Goal: Transaction & Acquisition: Purchase product/service

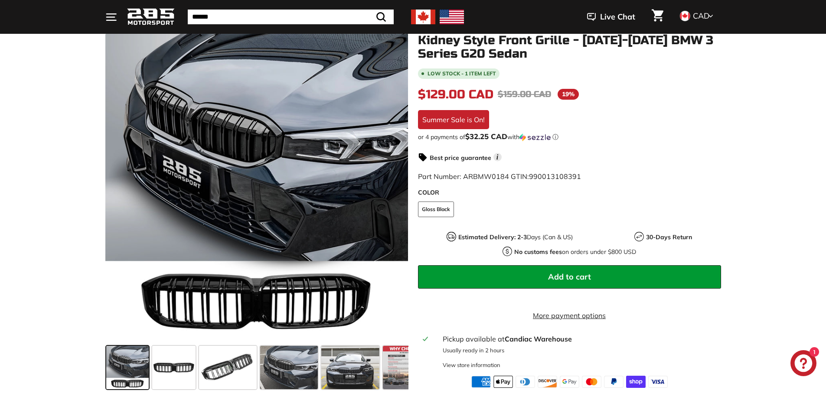
scroll to position [130, 0]
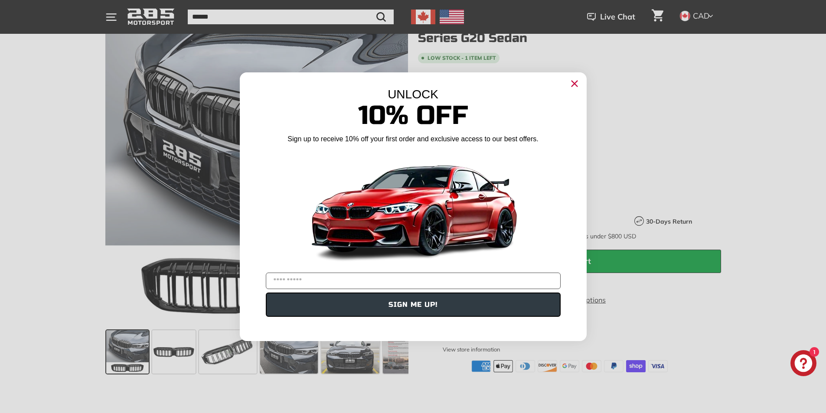
click at [75, 260] on div "Close dialog UNLOCK 10% Off Sign up to receive 10% off your first order and exc…" at bounding box center [413, 206] width 826 height 413
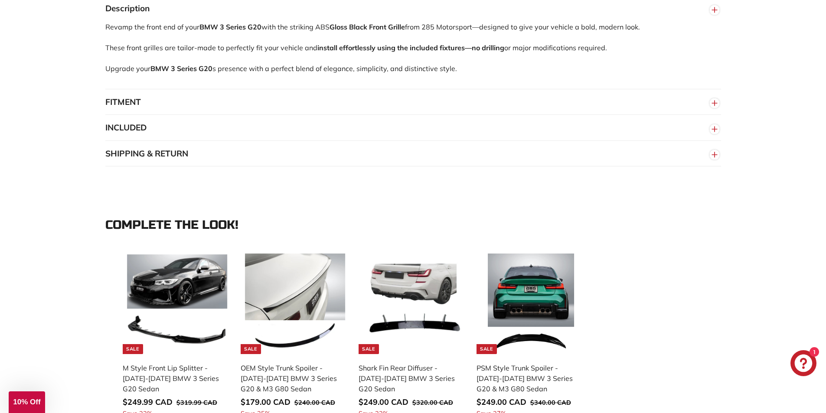
scroll to position [650, 0]
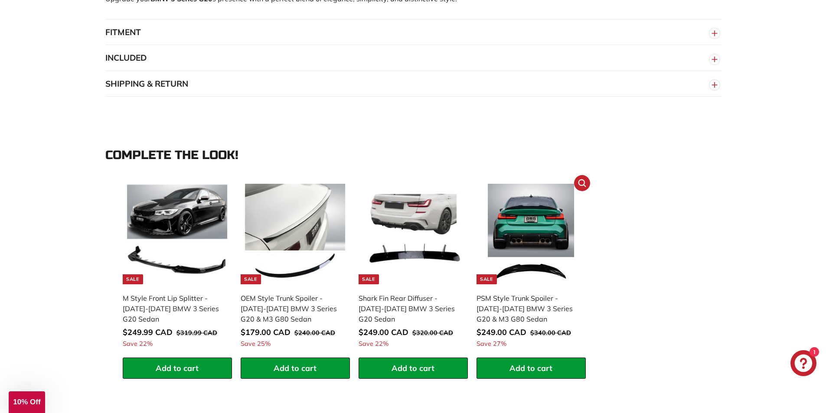
click at [529, 238] on img at bounding box center [531, 234] width 101 height 101
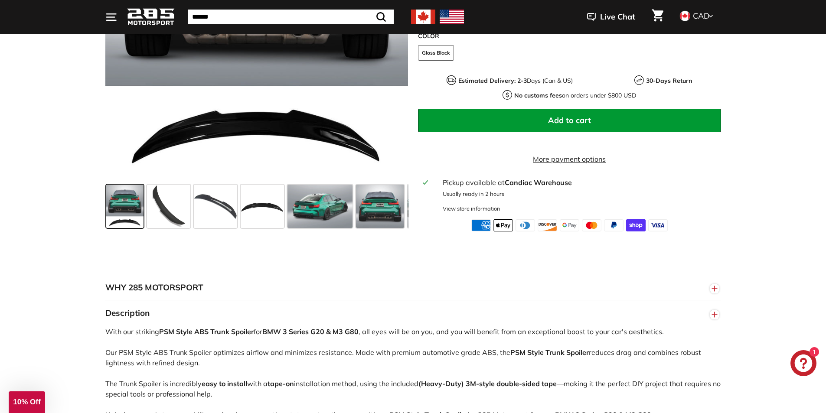
scroll to position [260, 0]
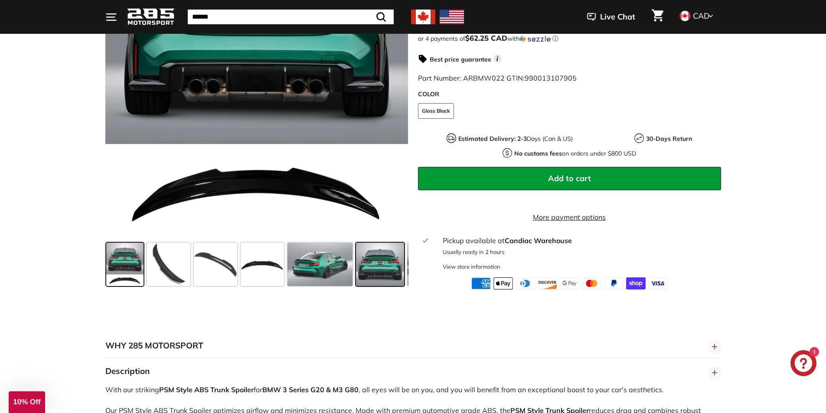
click at [380, 273] on span at bounding box center [380, 264] width 48 height 43
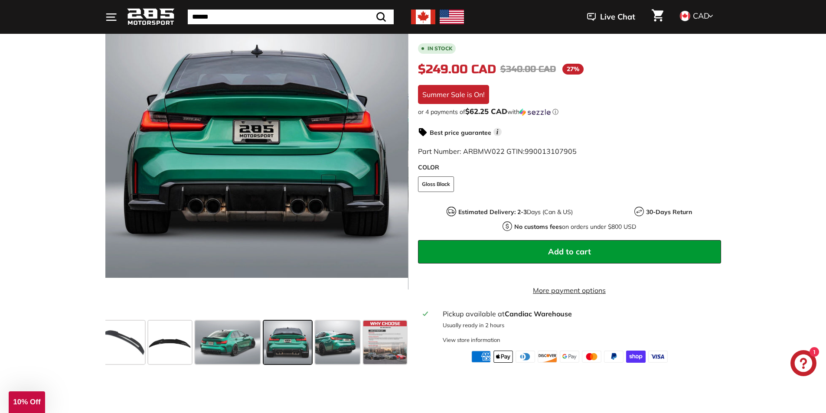
scroll to position [173, 0]
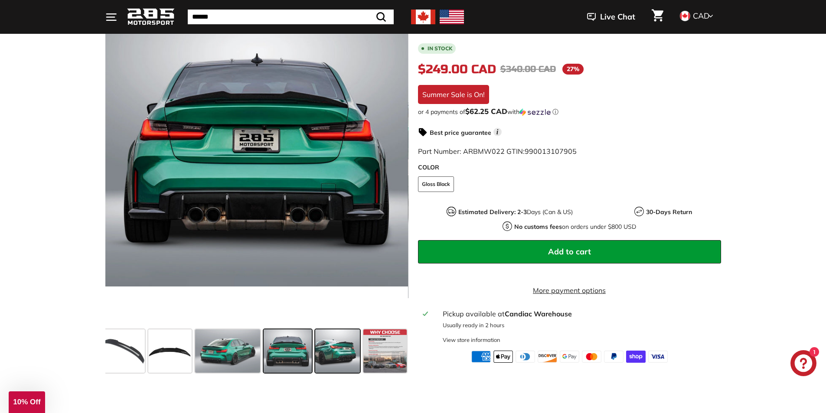
click at [333, 357] on span at bounding box center [337, 350] width 45 height 43
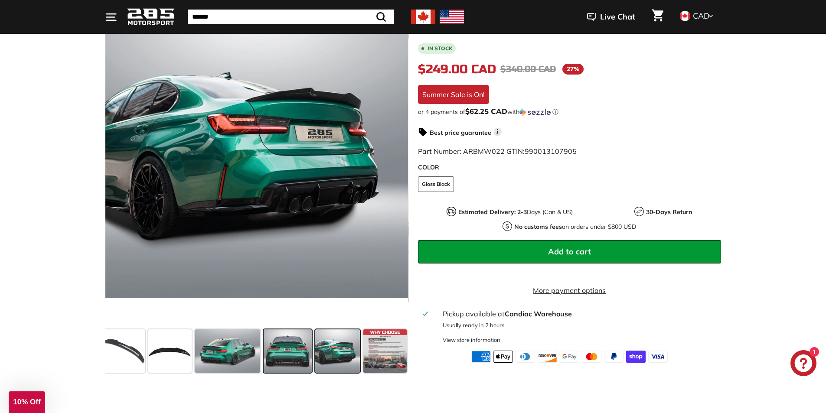
click at [274, 352] on span at bounding box center [288, 350] width 48 height 43
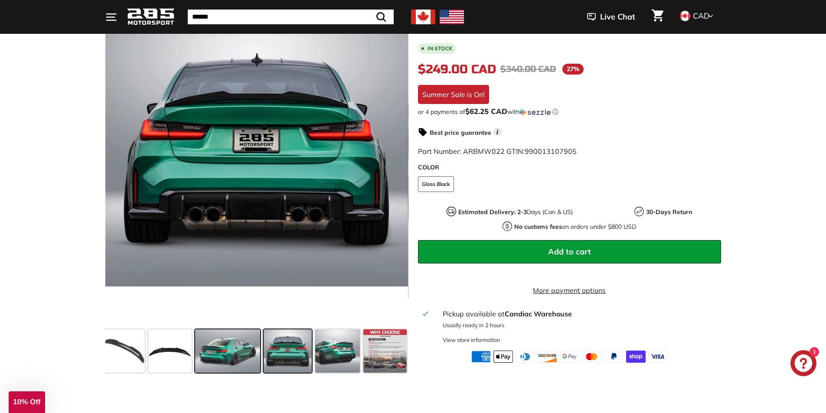
click at [233, 352] on span at bounding box center [227, 350] width 65 height 43
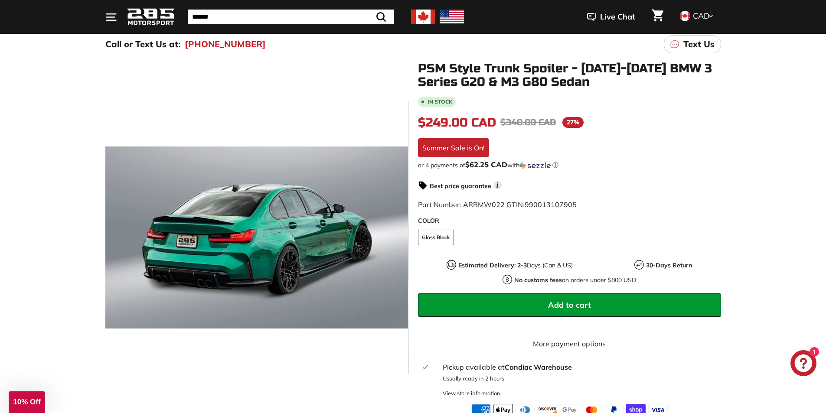
scroll to position [87, 0]
click at [11, 222] on div ".cls-1{fill:none;stroke:#000;stroke-miterlimit:10;stroke-width:2px} .cls-1{fill…" at bounding box center [413, 260] width 826 height 406
click at [394, 235] on icon at bounding box center [394, 238] width 3 height 7
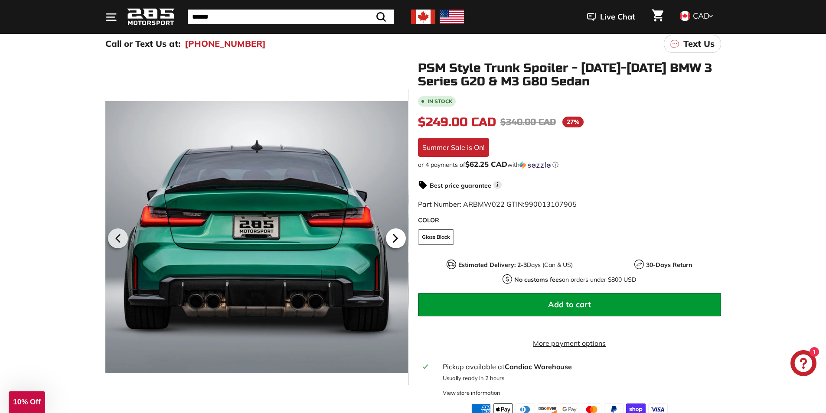
click at [394, 235] on icon at bounding box center [394, 238] width 3 height 7
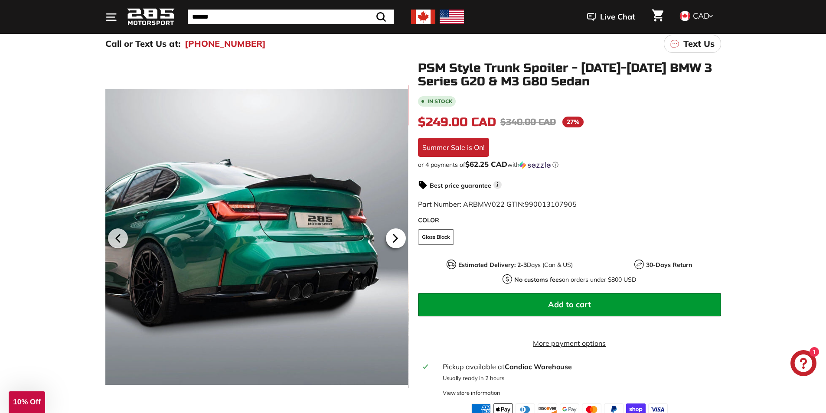
click at [394, 235] on icon at bounding box center [394, 238] width 3 height 7
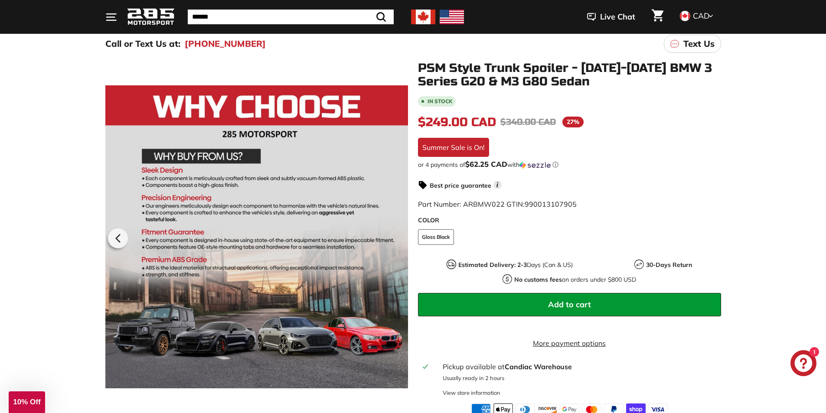
click at [394, 235] on div at bounding box center [256, 237] width 303 height 351
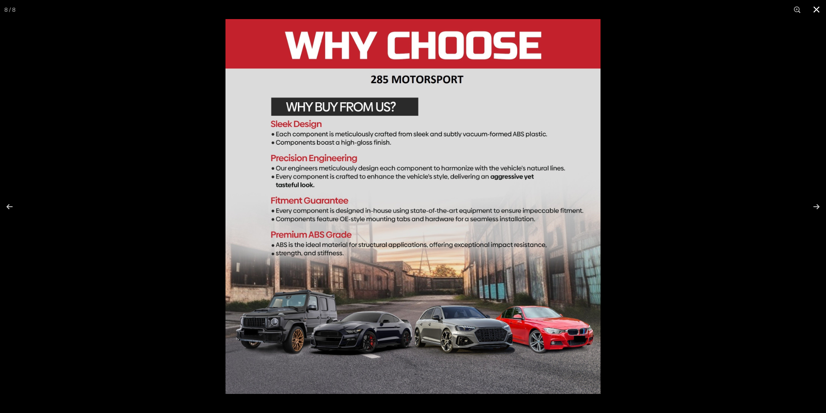
click at [662, 135] on div at bounding box center [638, 225] width 826 height 413
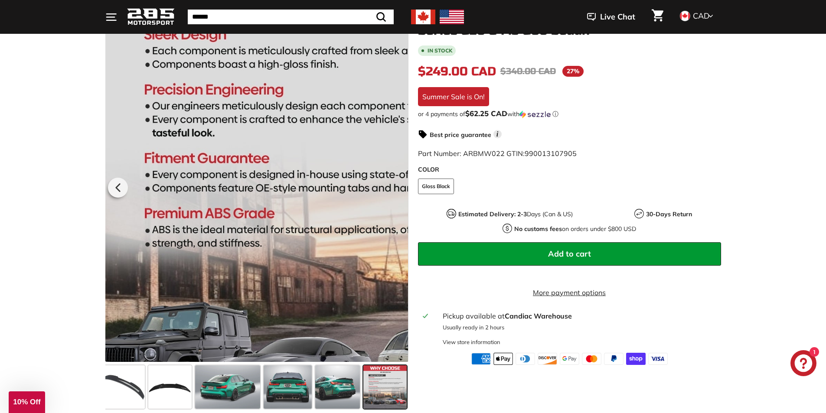
scroll to position [217, 0]
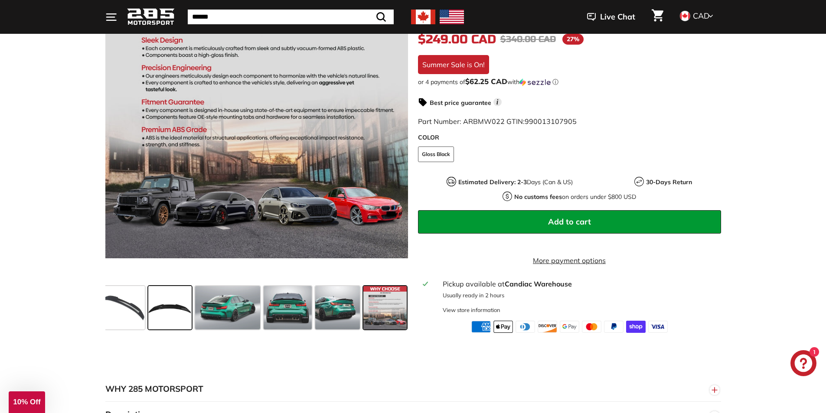
click at [166, 317] on span at bounding box center [169, 307] width 43 height 43
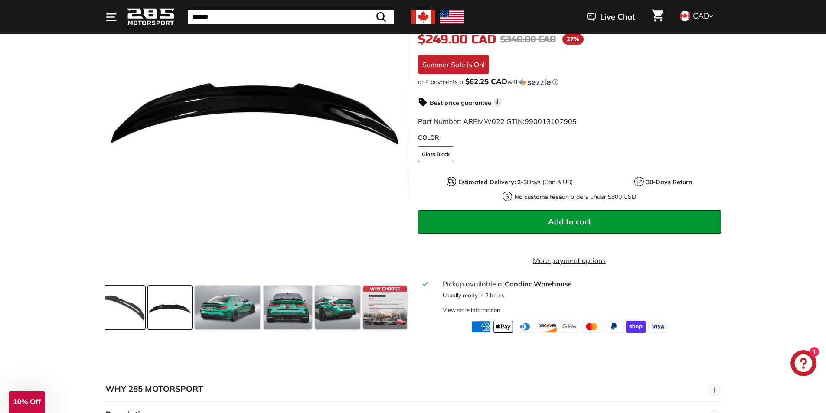
click at [124, 309] on span at bounding box center [122, 307] width 43 height 43
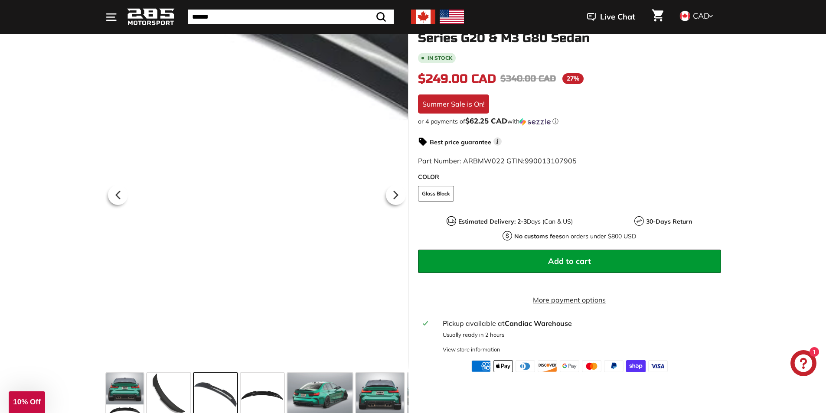
scroll to position [173, 0]
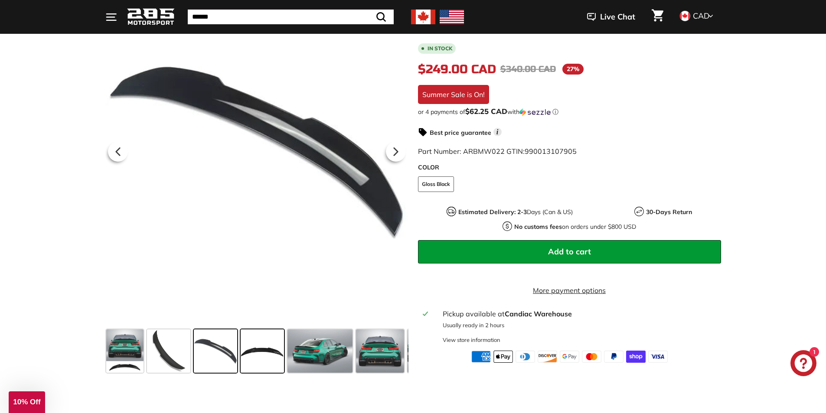
click at [267, 352] on span at bounding box center [262, 350] width 43 height 43
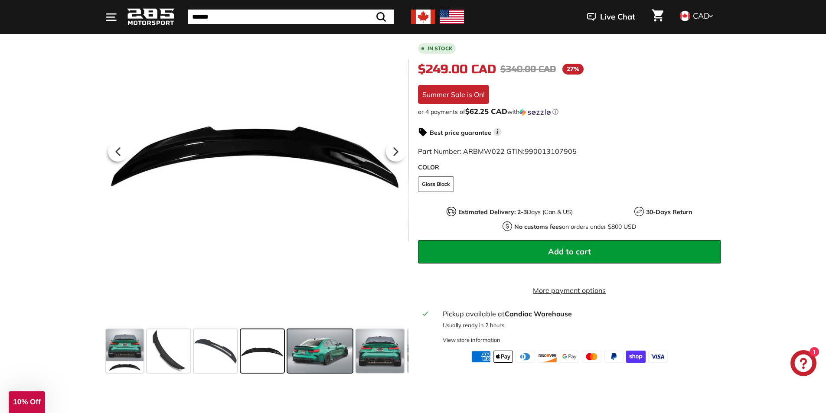
click at [310, 358] on span at bounding box center [319, 350] width 65 height 43
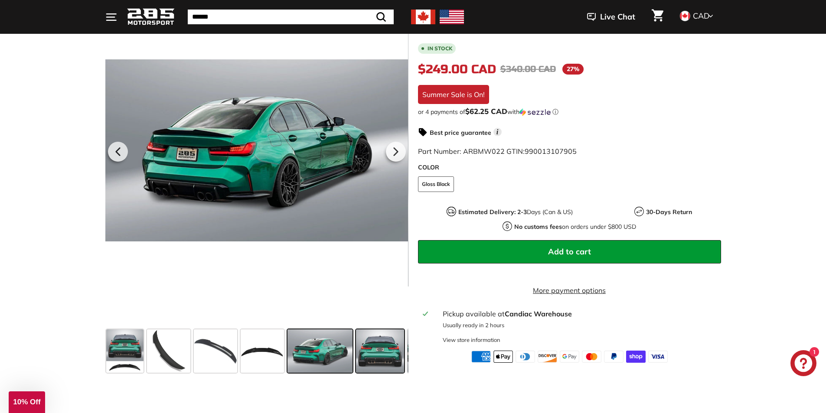
click at [377, 356] on span at bounding box center [380, 350] width 48 height 43
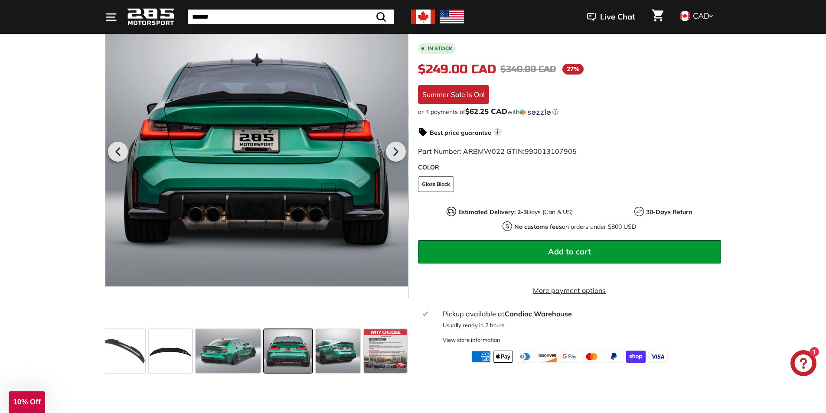
scroll to position [0, 92]
